Goal: Task Accomplishment & Management: Manage account settings

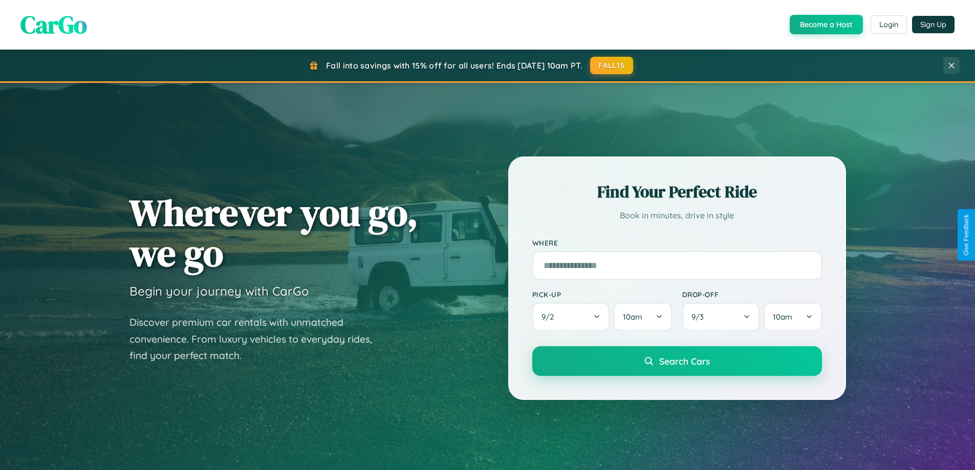
scroll to position [441, 0]
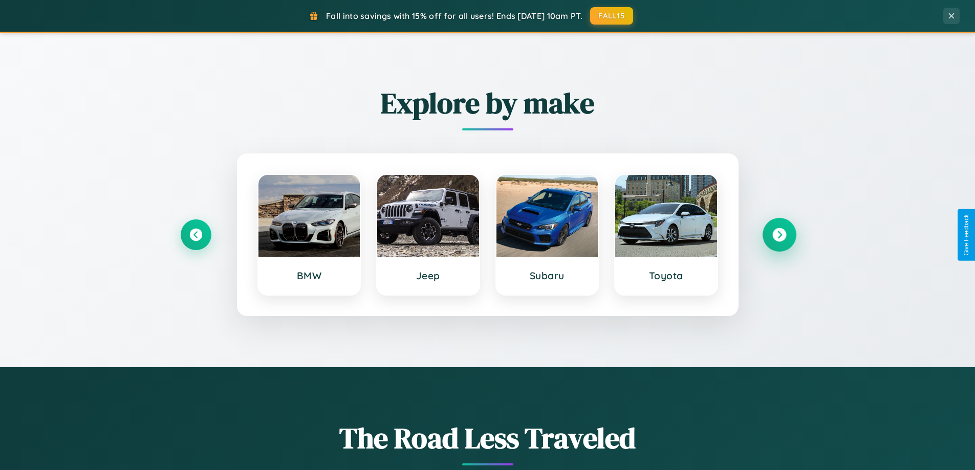
click at [779, 235] on icon at bounding box center [779, 235] width 14 height 14
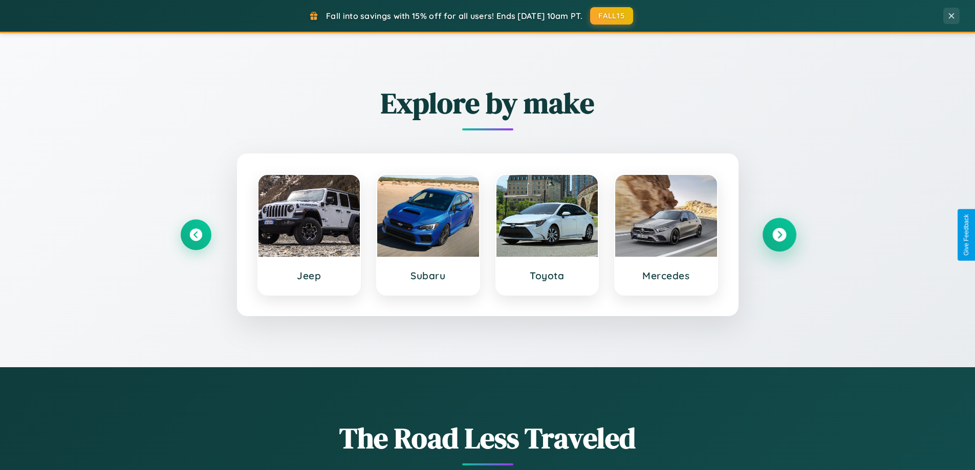
click at [779, 235] on icon at bounding box center [779, 235] width 14 height 14
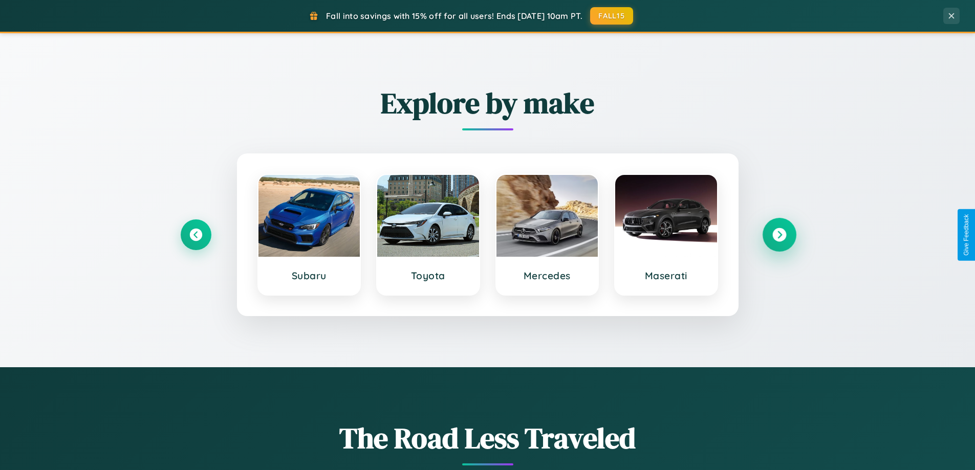
click at [779, 235] on icon at bounding box center [779, 235] width 14 height 14
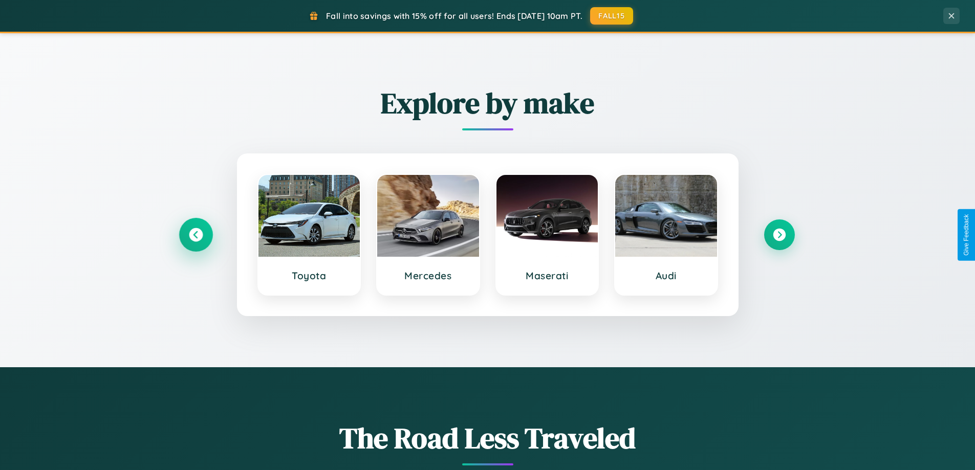
click at [195, 235] on icon at bounding box center [196, 235] width 14 height 14
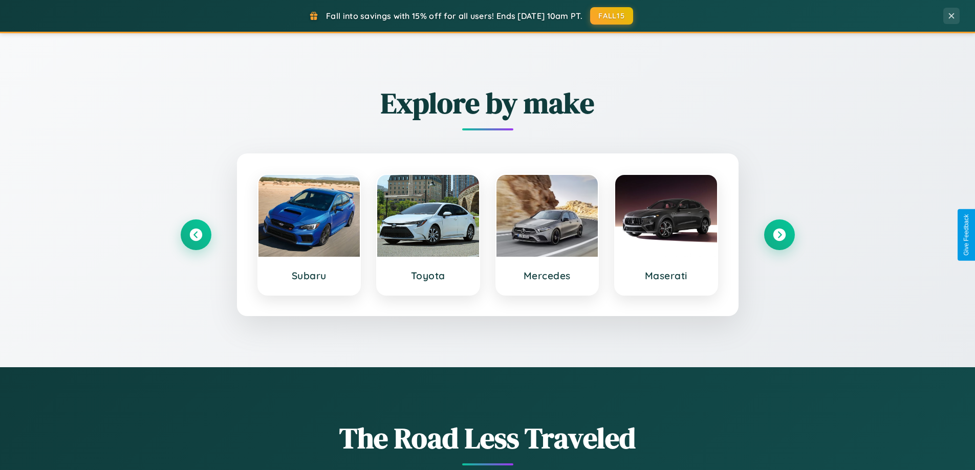
scroll to position [0, 0]
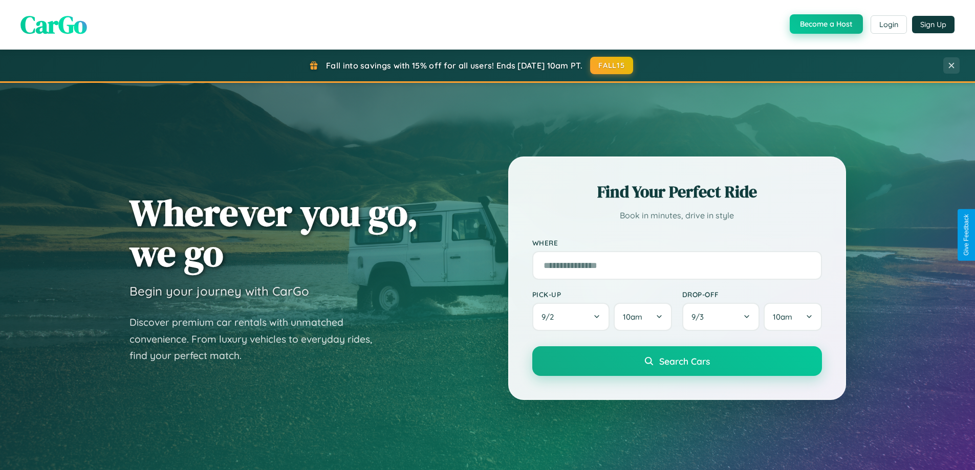
click at [825, 25] on button "Become a Host" at bounding box center [826, 23] width 73 height 19
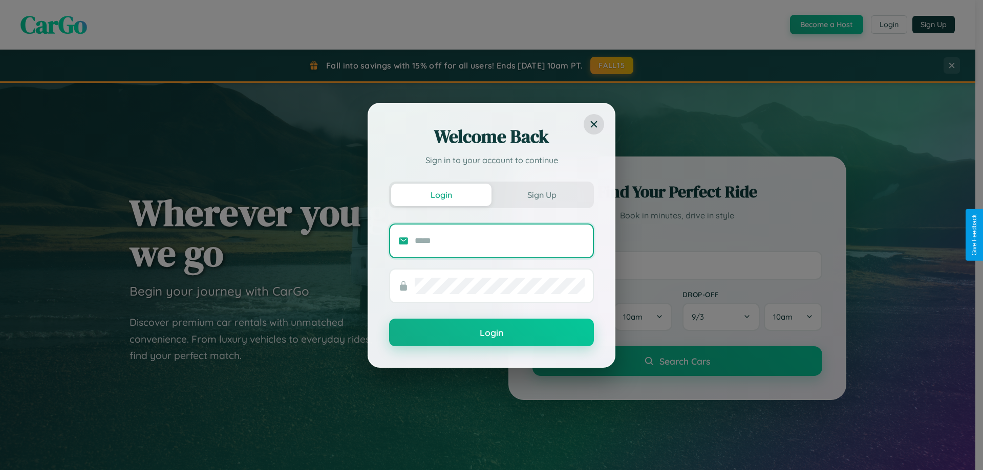
click at [499, 241] on input "text" at bounding box center [500, 241] width 170 height 16
type input "**********"
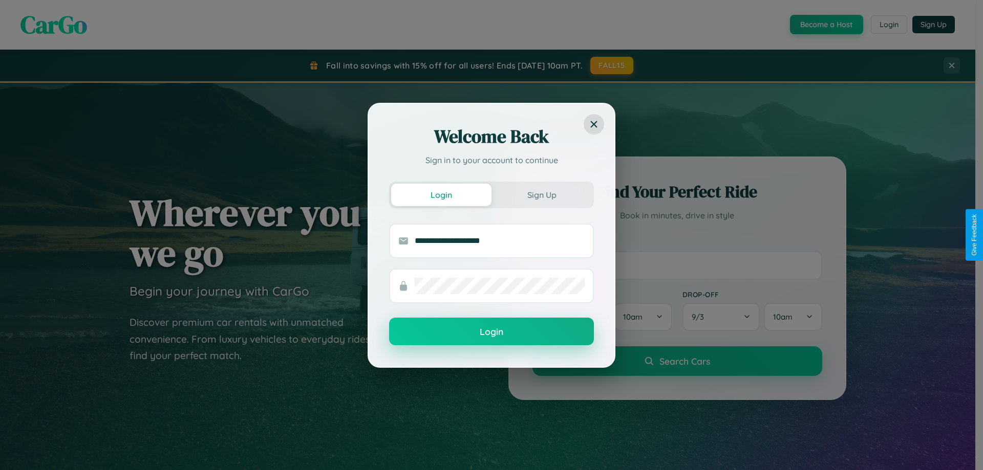
click at [491, 332] on button "Login" at bounding box center [491, 332] width 205 height 28
